Goal: Use online tool/utility: Utilize a website feature to perform a specific function

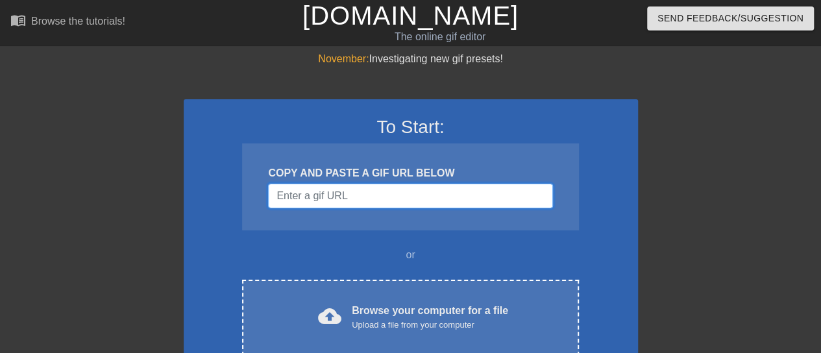
click at [379, 198] on input "Username" at bounding box center [410, 196] width 284 height 25
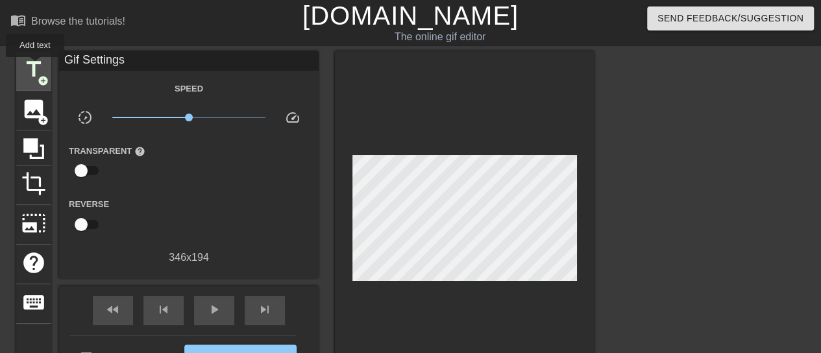
click at [35, 66] on span "title" at bounding box center [33, 69] width 25 height 25
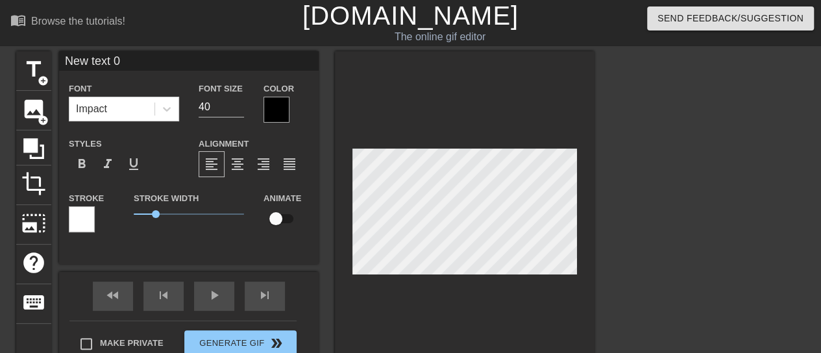
scroll to position [2, 3]
type input "B"
type textarea "B"
type input "Bu"
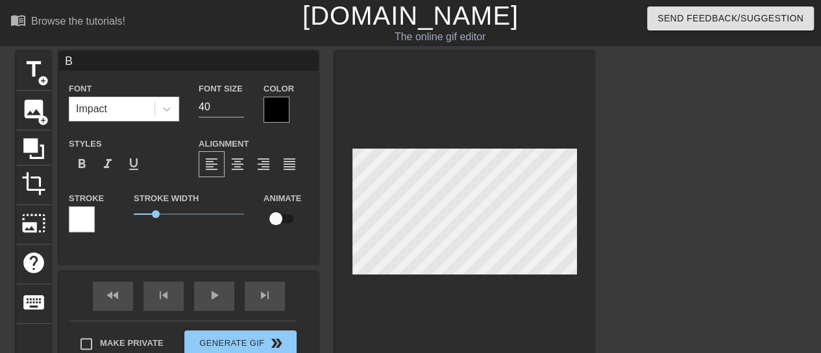
type textarea "Bu"
type input "Bul"
type textarea "Bul"
type input "Bull"
type textarea "Bull"
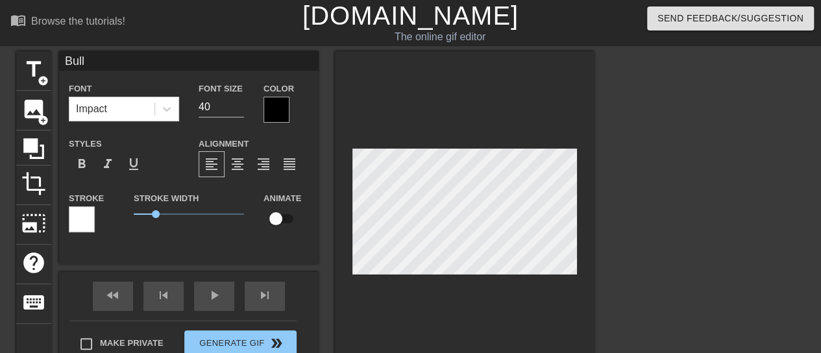
type input "BullN"
type textarea "BullN"
type input "BullNe"
type textarea "BullNe"
type input "BullNex"
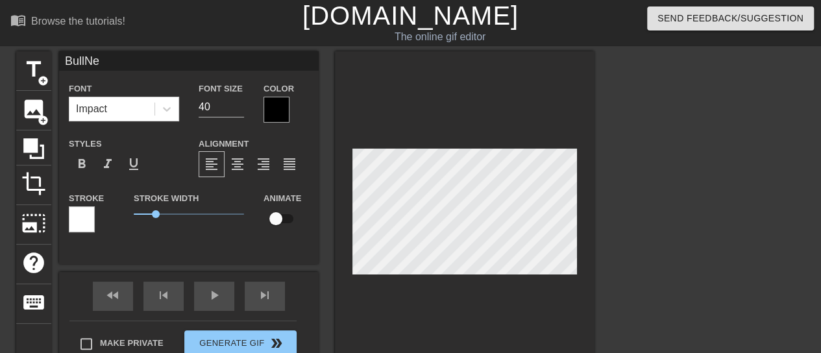
type textarea "BullNex"
type input "BullNext"
type textarea "BullNext"
type input "BullNextD"
type textarea "BullNextD"
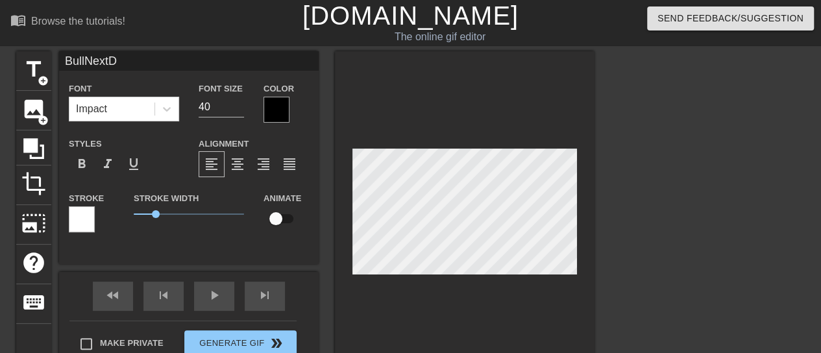
type input "BullNextDo"
type textarea "BullNextDo"
type input "BullNextDoo"
type textarea "BullNextDoo"
type input "BullNextDoor"
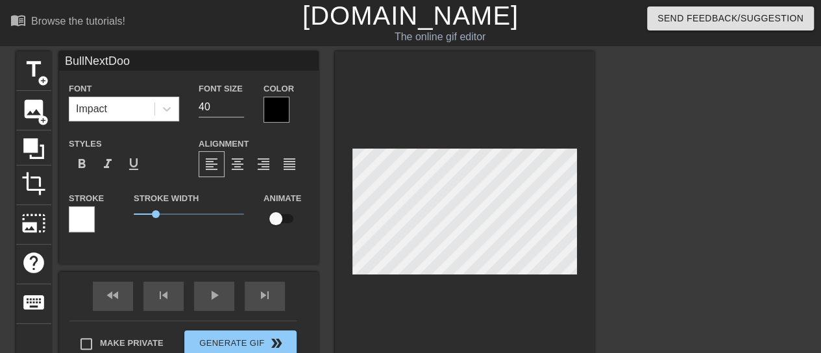
type textarea "BullNextDoor"
click at [275, 107] on div at bounding box center [277, 110] width 26 height 26
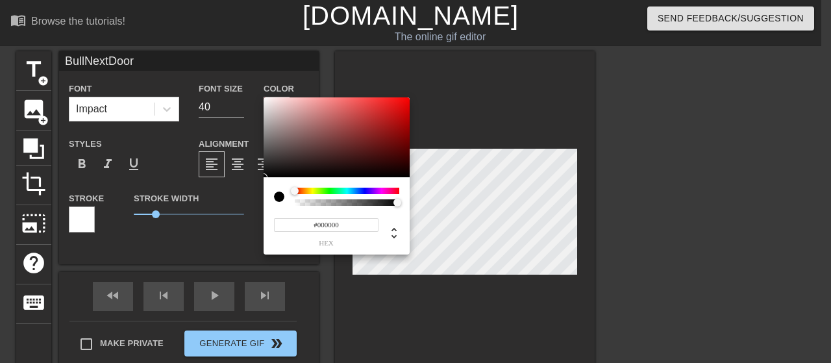
type input "#BA0606"
click at [405, 119] on div at bounding box center [337, 137] width 146 height 80
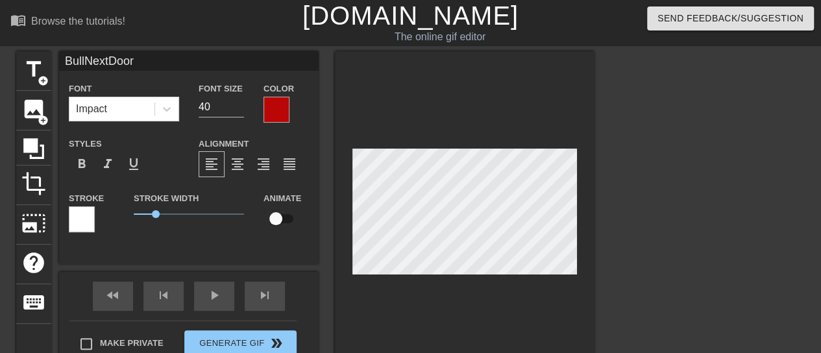
click at [82, 215] on div at bounding box center [82, 219] width 26 height 26
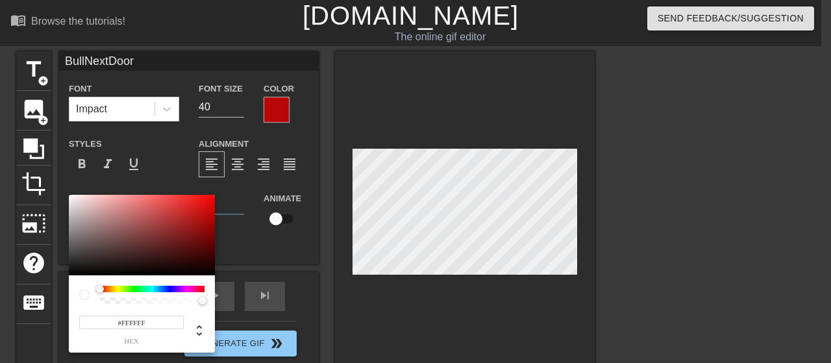
type input "#080303"
click at [164, 273] on div at bounding box center [142, 235] width 146 height 80
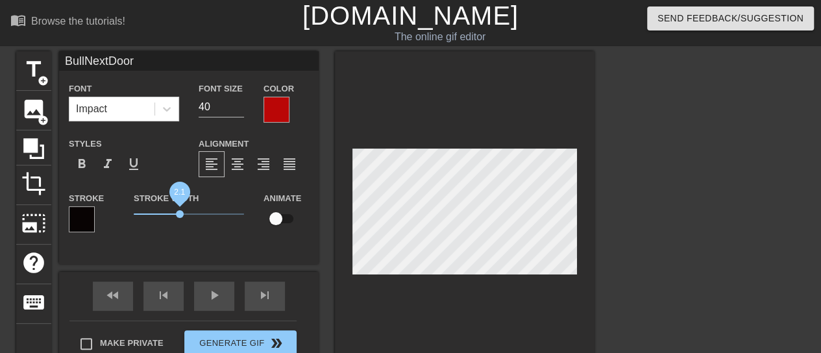
drag, startPoint x: 158, startPoint y: 217, endPoint x: 180, endPoint y: 219, distance: 22.1
click at [180, 218] on span "2.1" at bounding box center [180, 214] width 8 height 8
click at [112, 170] on span "format_italic" at bounding box center [108, 164] width 16 height 16
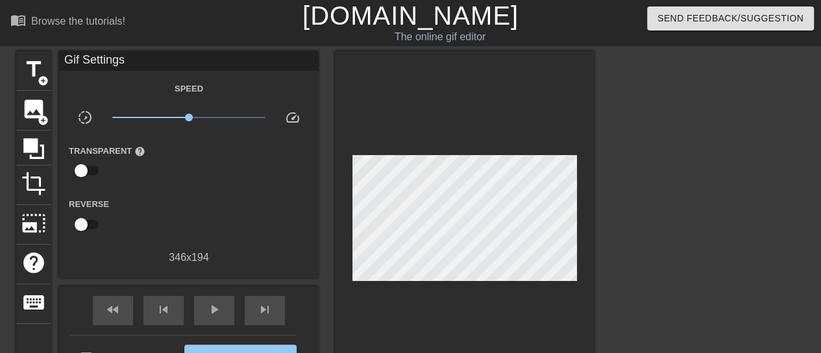
click at [340, 220] on div at bounding box center [465, 221] width 260 height 341
click at [218, 317] on span "play_arrow" at bounding box center [214, 310] width 16 height 16
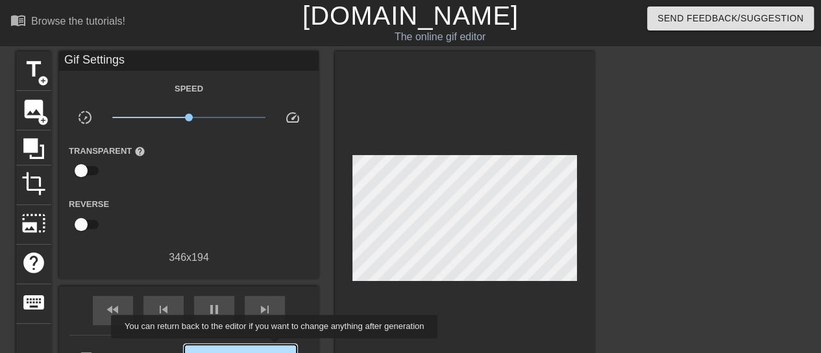
click at [276, 347] on button "Generate Gif double_arrow" at bounding box center [240, 358] width 112 height 26
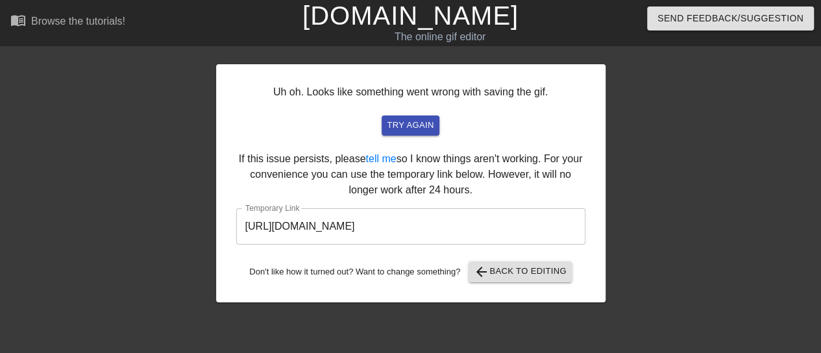
click at [369, 225] on input "[URL][DOMAIN_NAME]" at bounding box center [410, 226] width 349 height 36
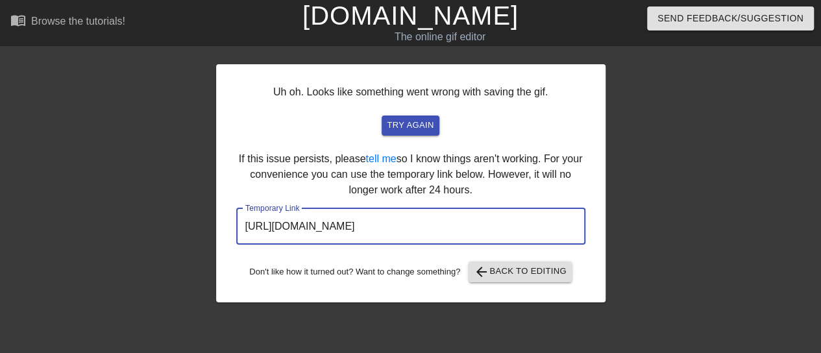
click at [369, 225] on input "[URL][DOMAIN_NAME]" at bounding box center [410, 226] width 349 height 36
